Goal: Transaction & Acquisition: Download file/media

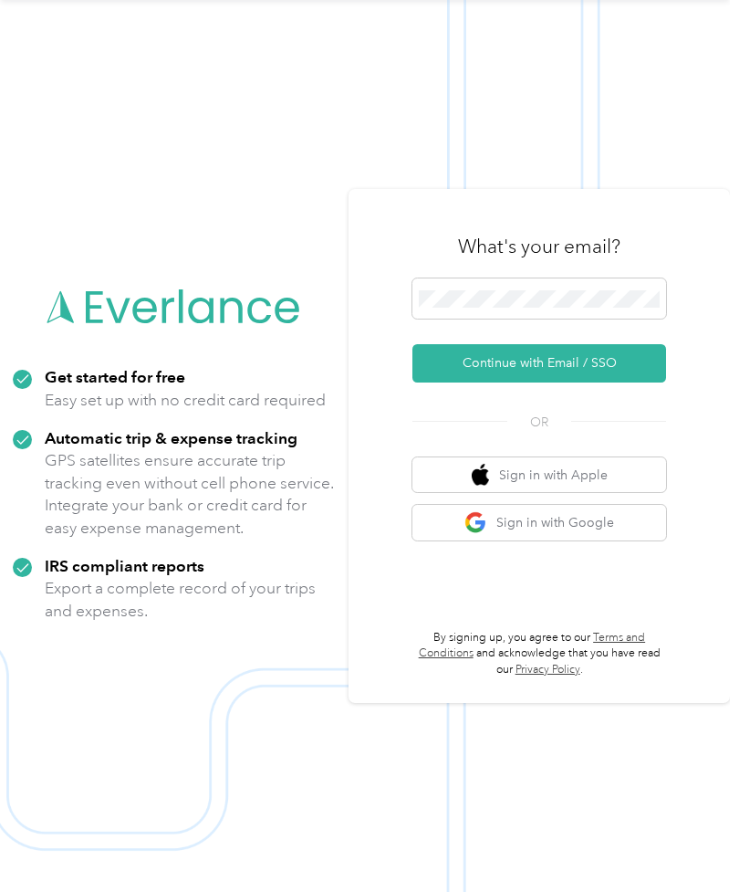
click at [581, 365] on button "Continue with Email / SSO" at bounding box center [540, 363] width 254 height 38
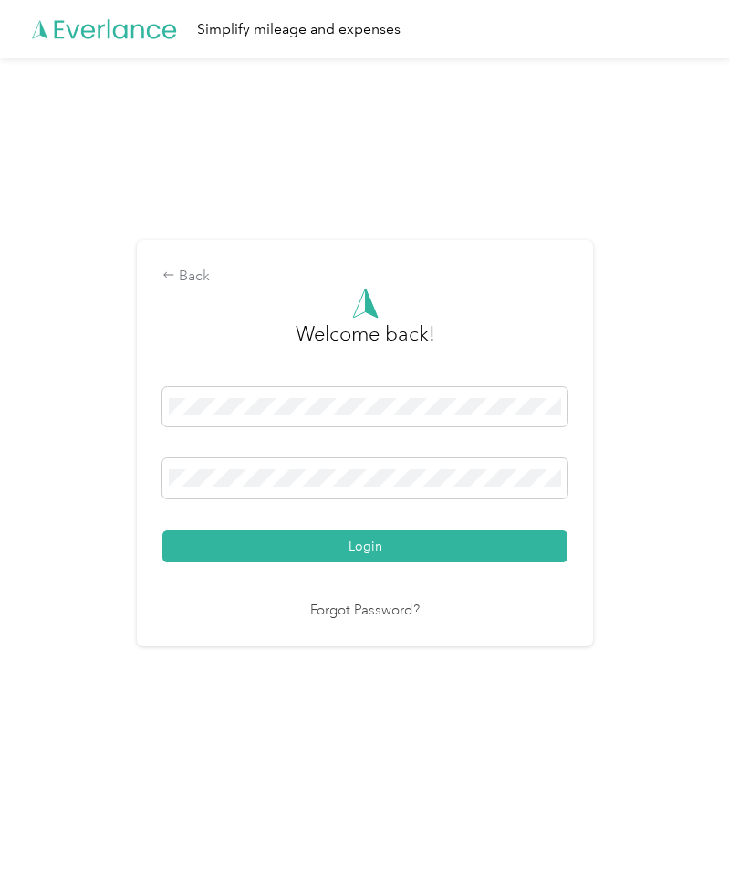
click at [289, 562] on button "Login" at bounding box center [364, 546] width 405 height 32
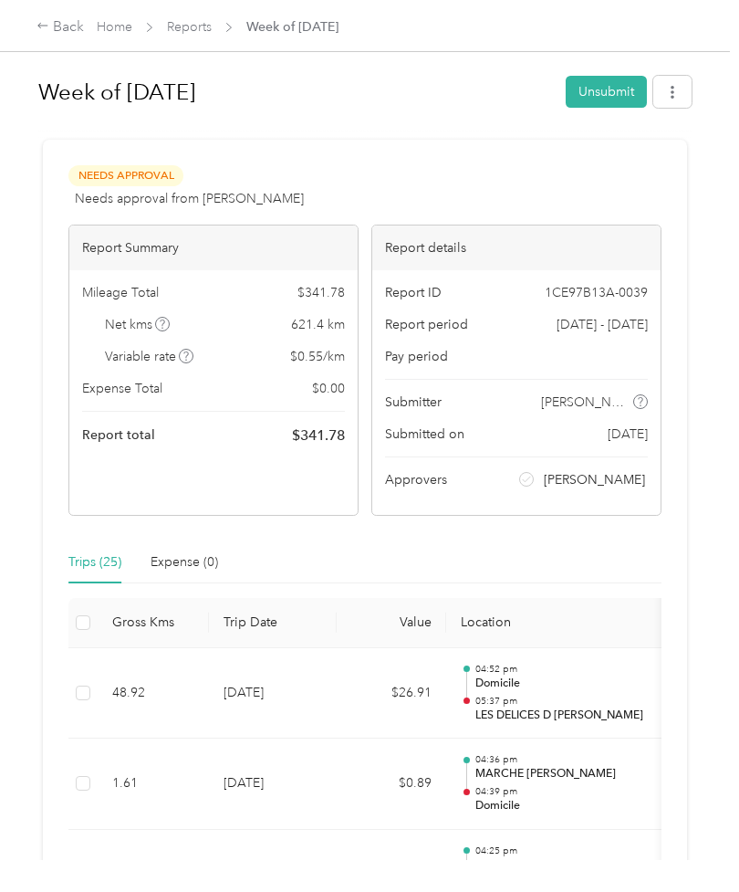
click at [195, 30] on link "Reports" at bounding box center [189, 27] width 45 height 16
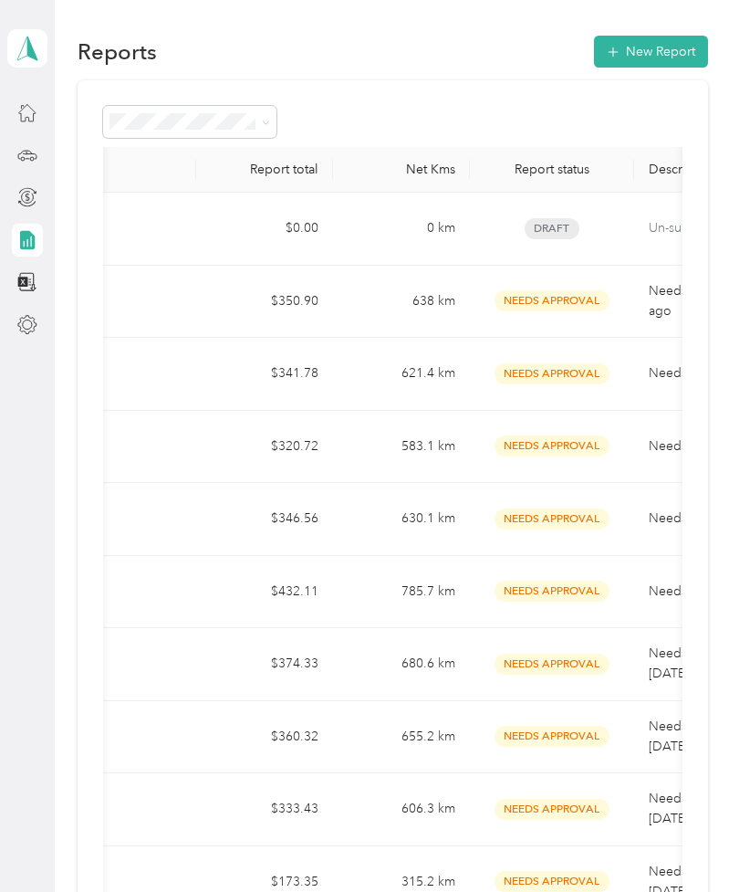
scroll to position [0, 135]
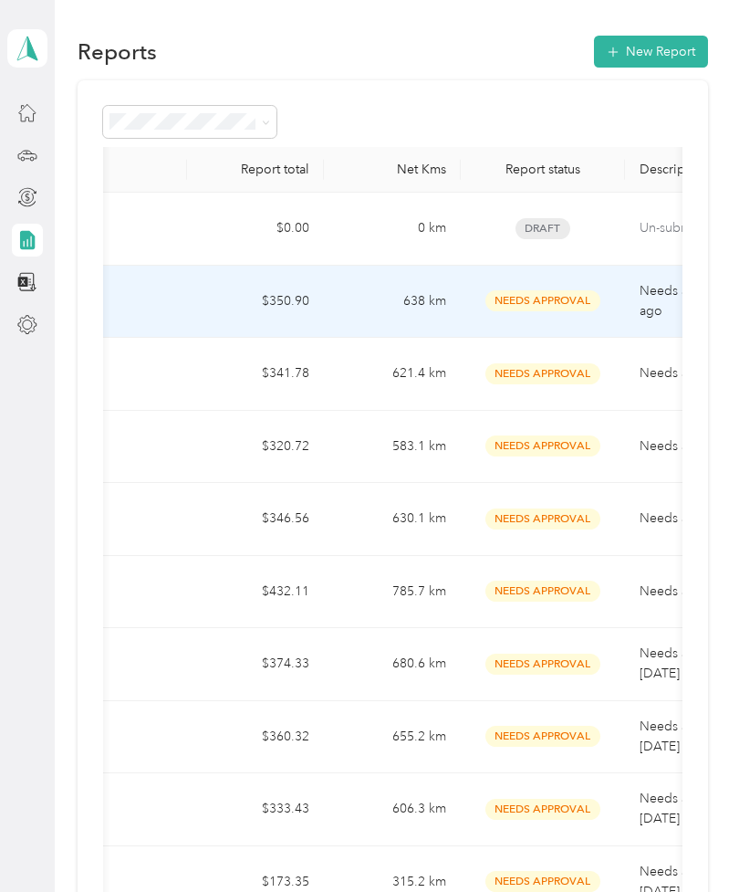
click at [350, 299] on td "638 km" at bounding box center [392, 302] width 137 height 73
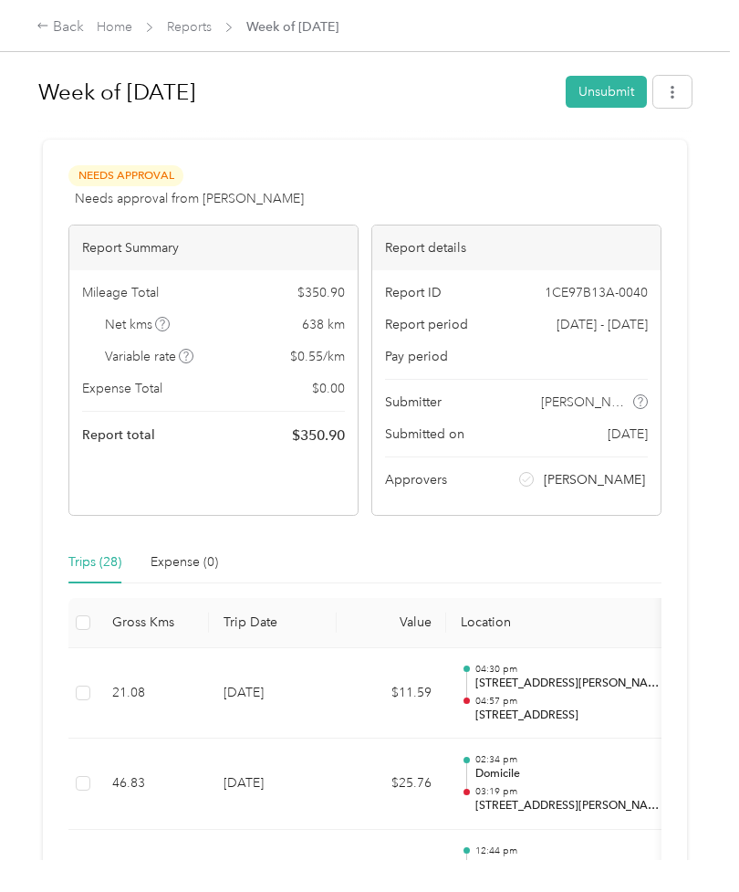
click at [684, 103] on button "button" at bounding box center [672, 92] width 38 height 32
click at [658, 161] on span "Download" at bounding box center [630, 159] width 60 height 19
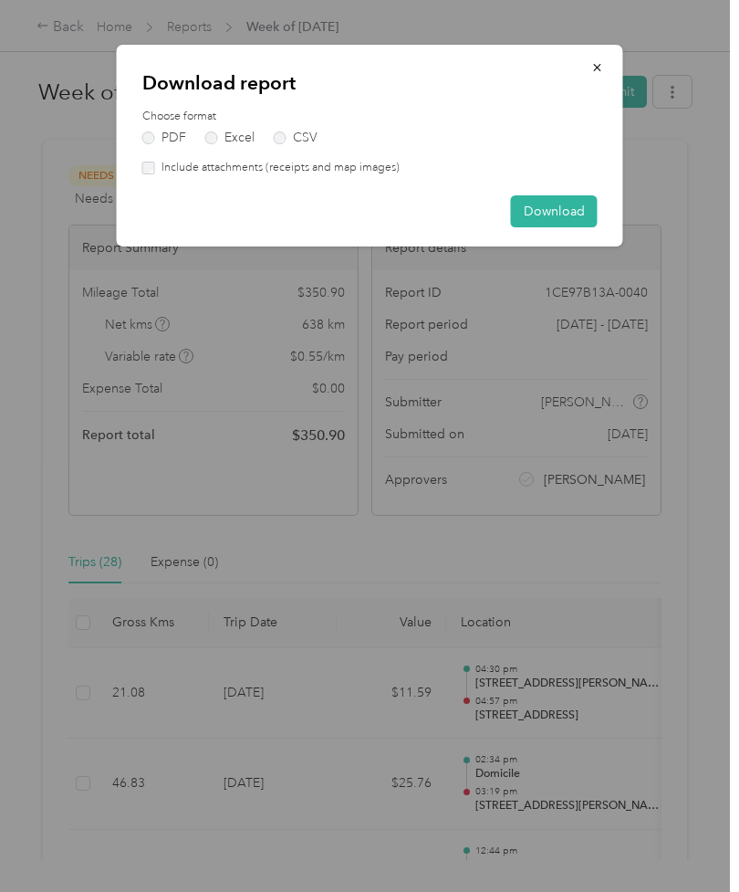
click at [544, 212] on button "Download" at bounding box center [554, 211] width 87 height 32
